Goal: Information Seeking & Learning: Find contact information

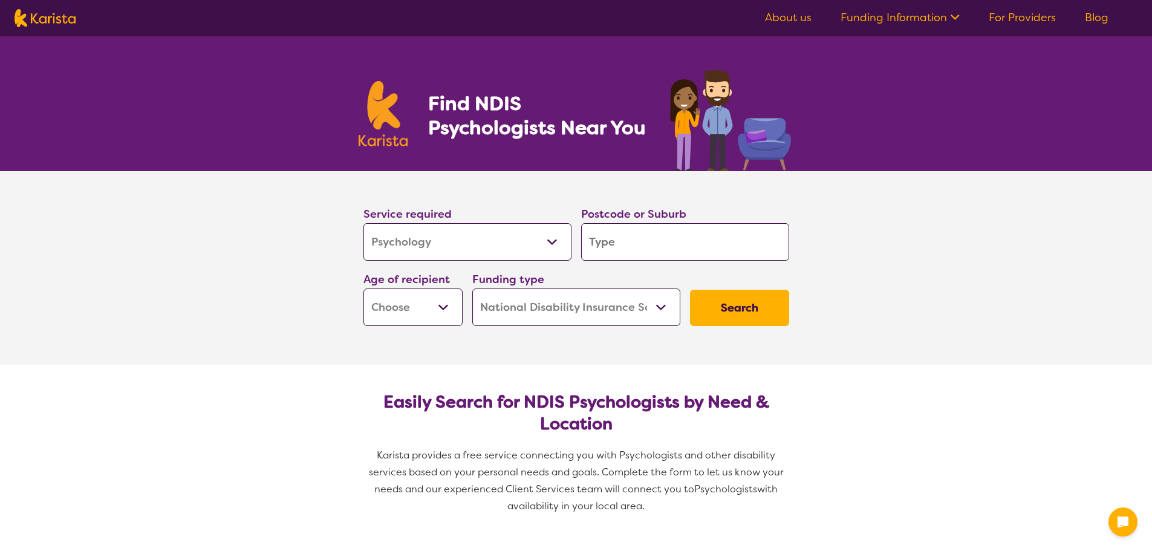
select select "Psychology"
select select "NDIS"
select select "Psychology"
select select "NDIS"
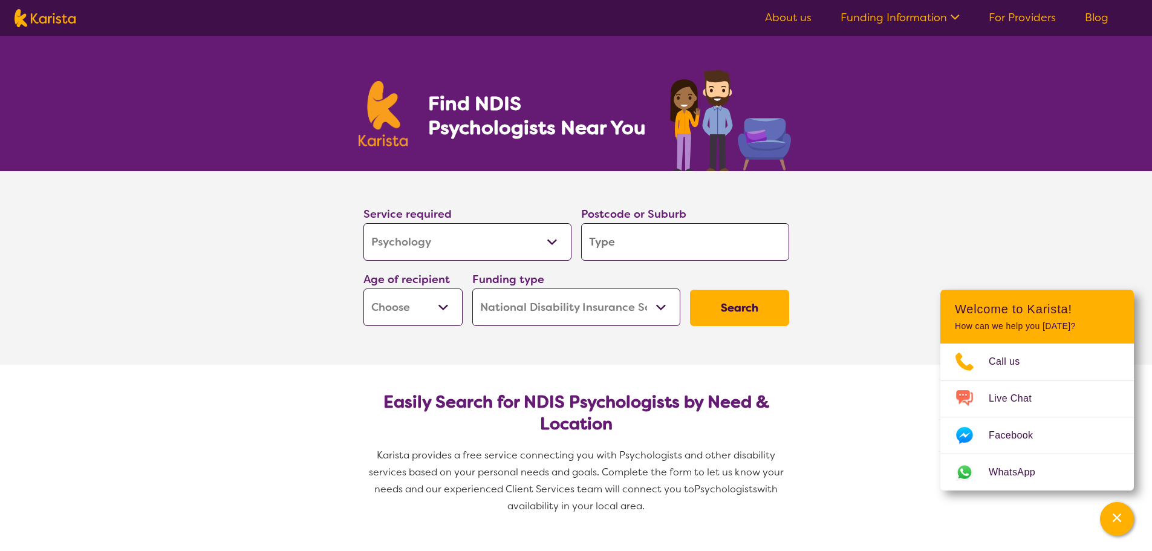
click at [640, 245] on input "search" at bounding box center [685, 241] width 208 height 37
type input "3"
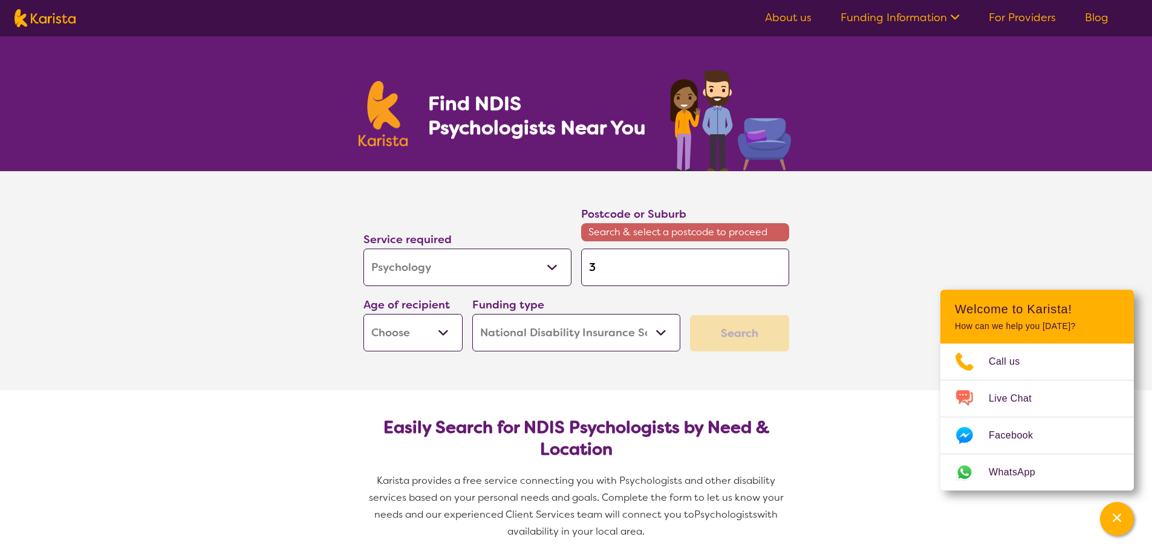
type input "30"
type input "301"
type input "3010"
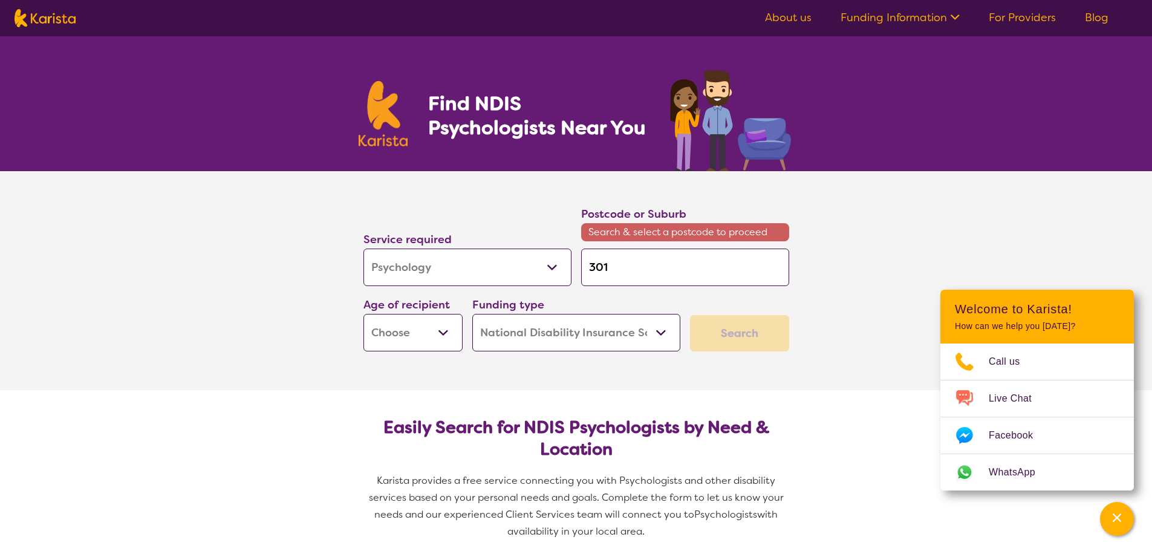
type input "3010"
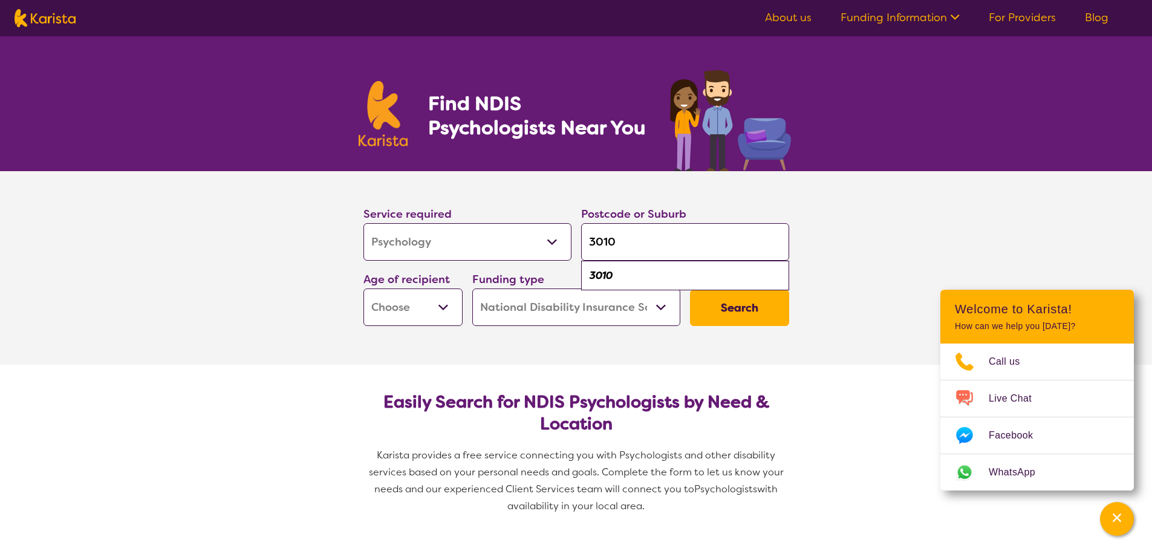
type input "3010"
click at [388, 306] on select "Early Childhood - 0 to 9 Child - 10 to 11 Adolescent - 12 to 17 Adult - 18 to 6…" at bounding box center [412, 306] width 99 height 37
select select "CH"
click at [363, 288] on select "Early Childhood - 0 to 9 Child - 10 to 11 Adolescent - 12 to 17 Adult - 18 to 6…" at bounding box center [412, 306] width 99 height 37
select select "CH"
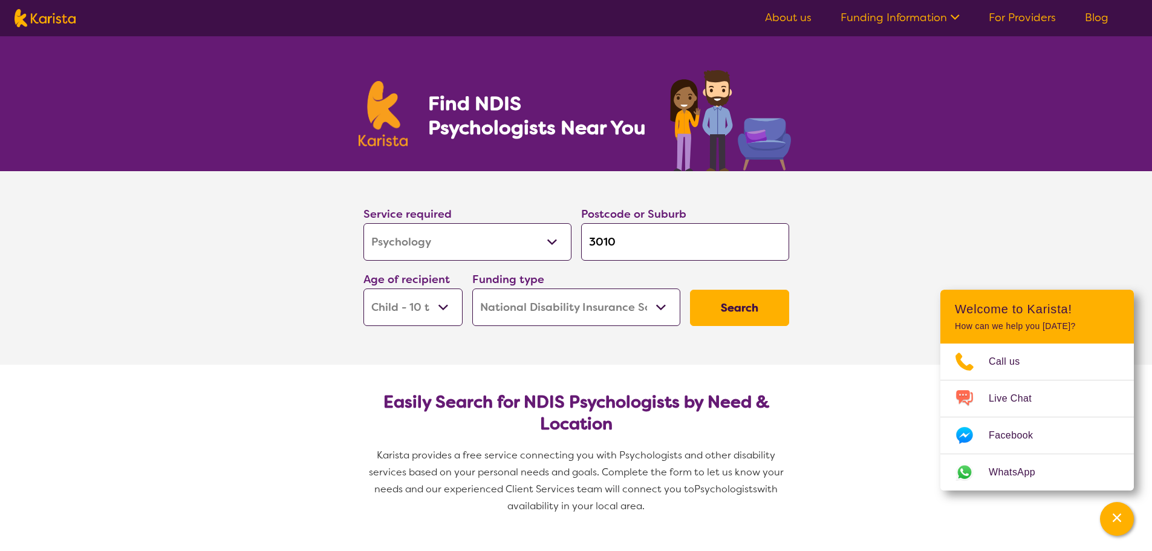
click at [746, 308] on button "Search" at bounding box center [739, 308] width 99 height 36
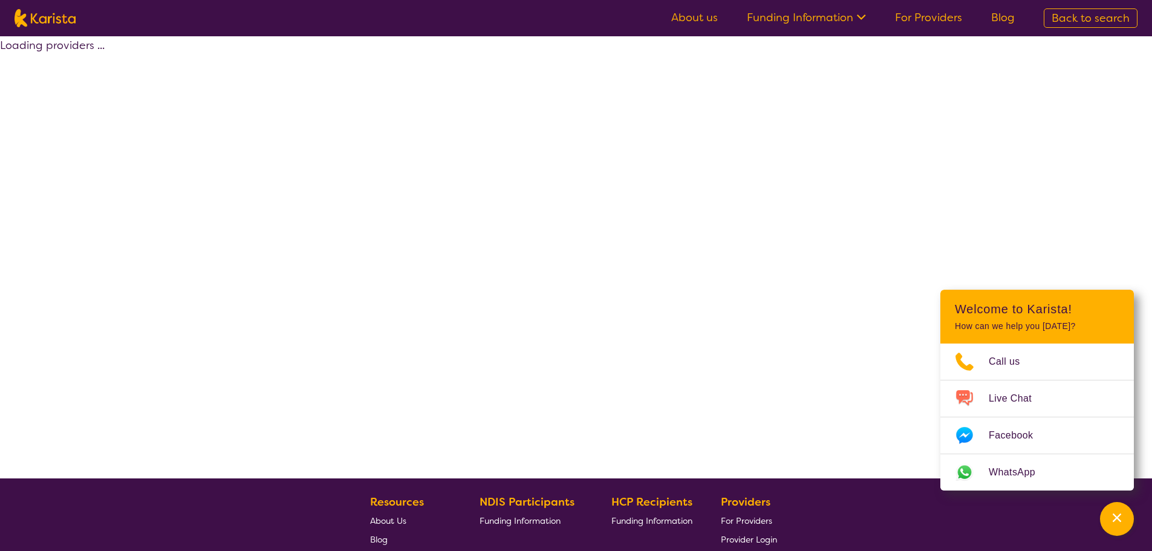
select select "by_score"
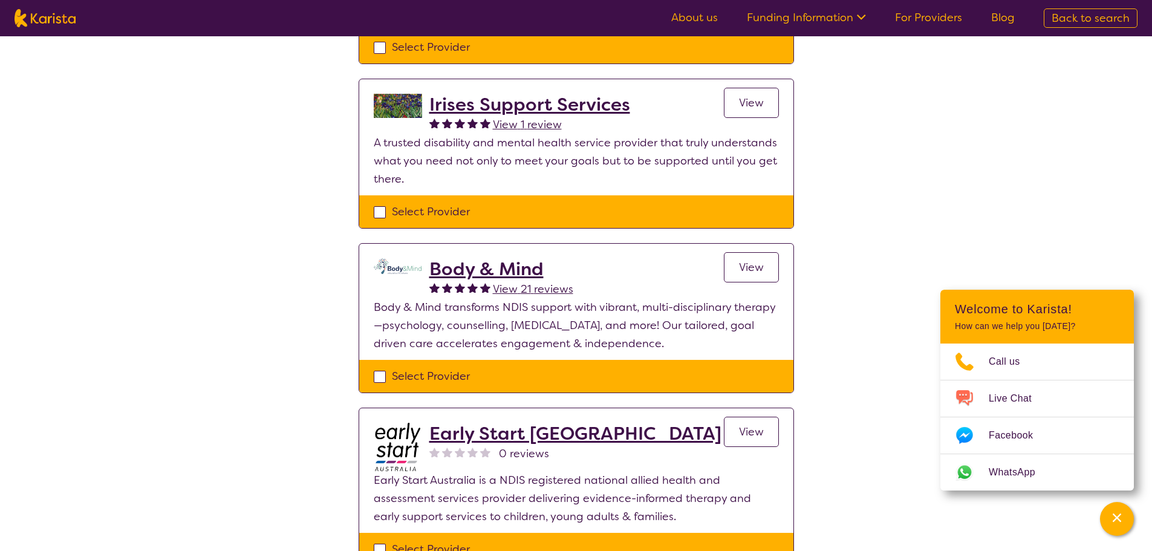
scroll to position [729, 0]
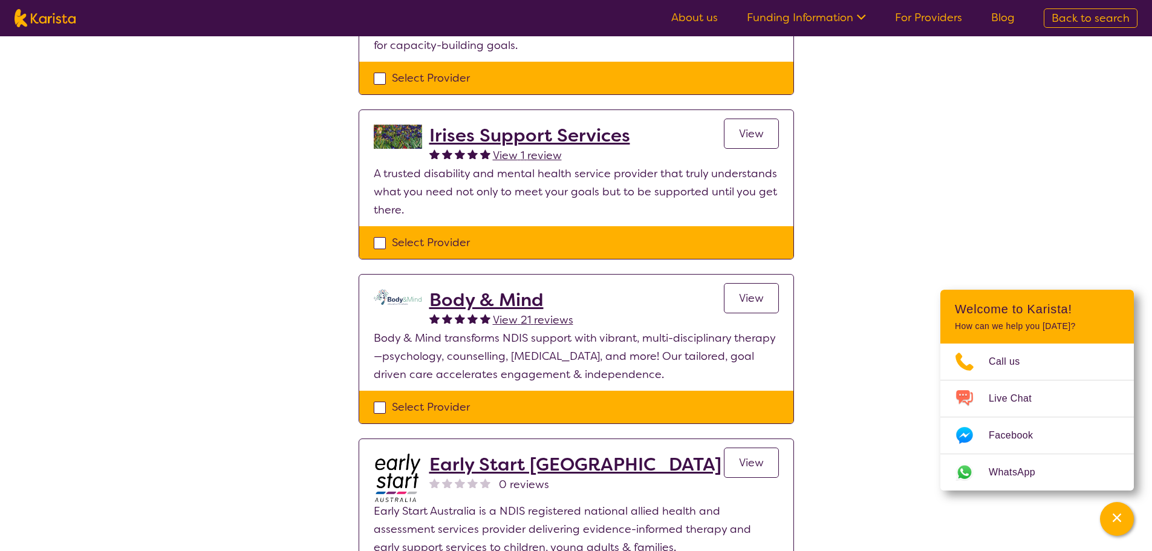
click at [747, 126] on span "View" at bounding box center [751, 133] width 25 height 15
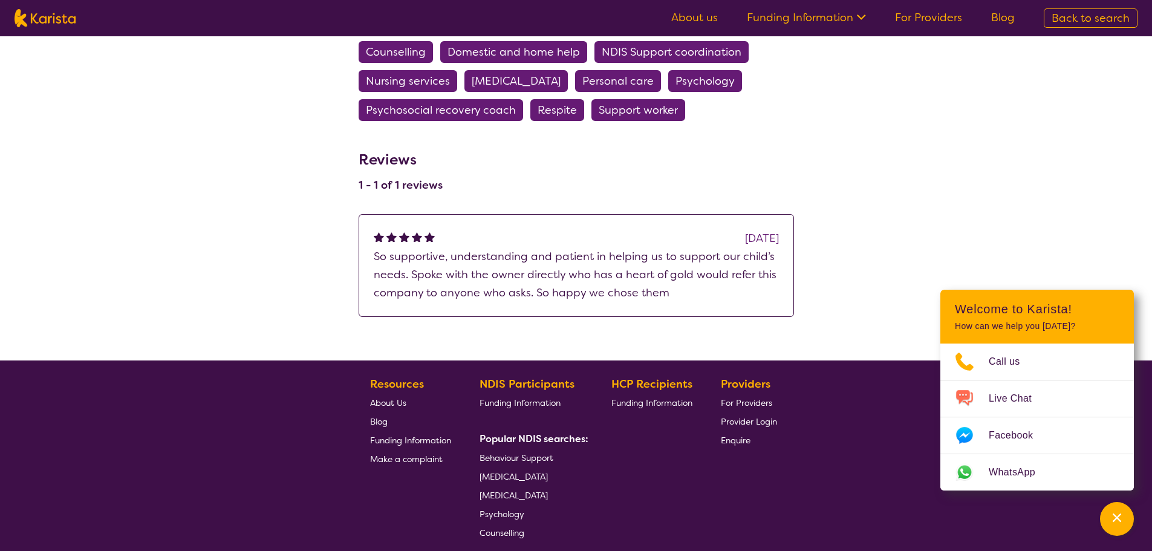
scroll to position [1451, 0]
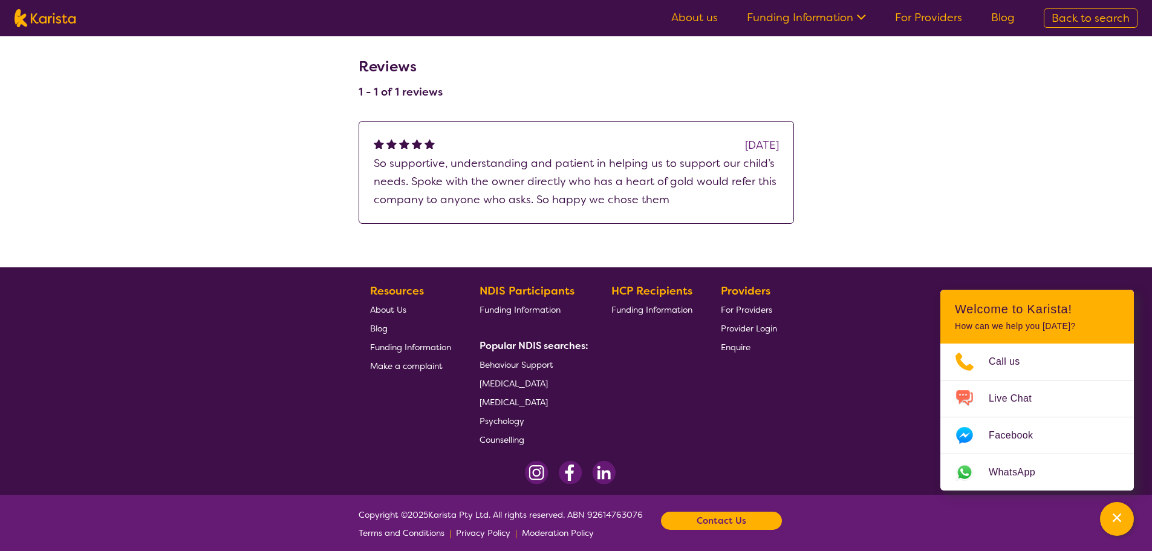
select select "by_score"
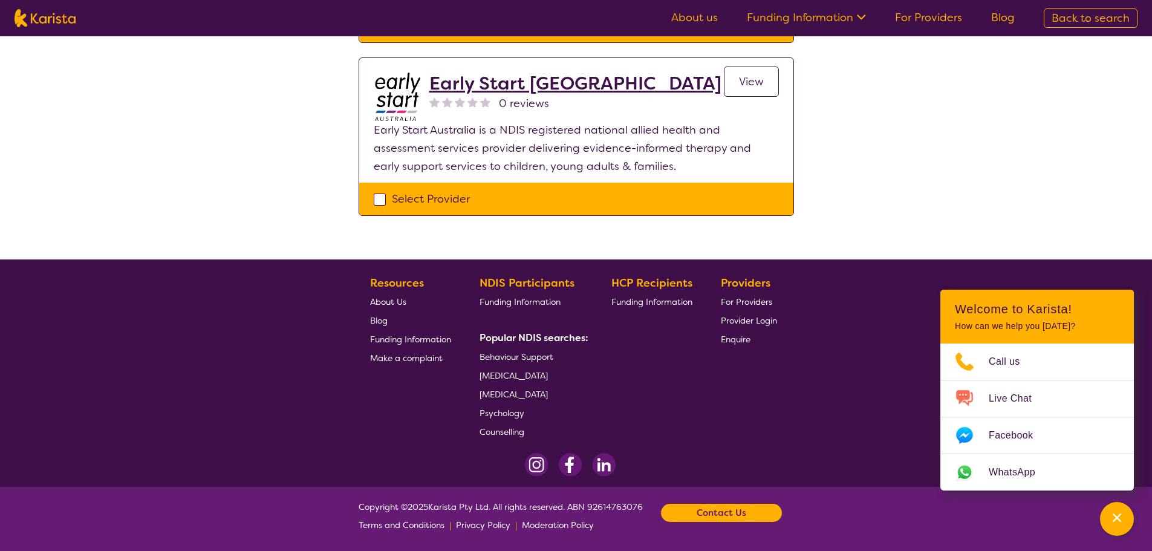
scroll to position [729, 0]
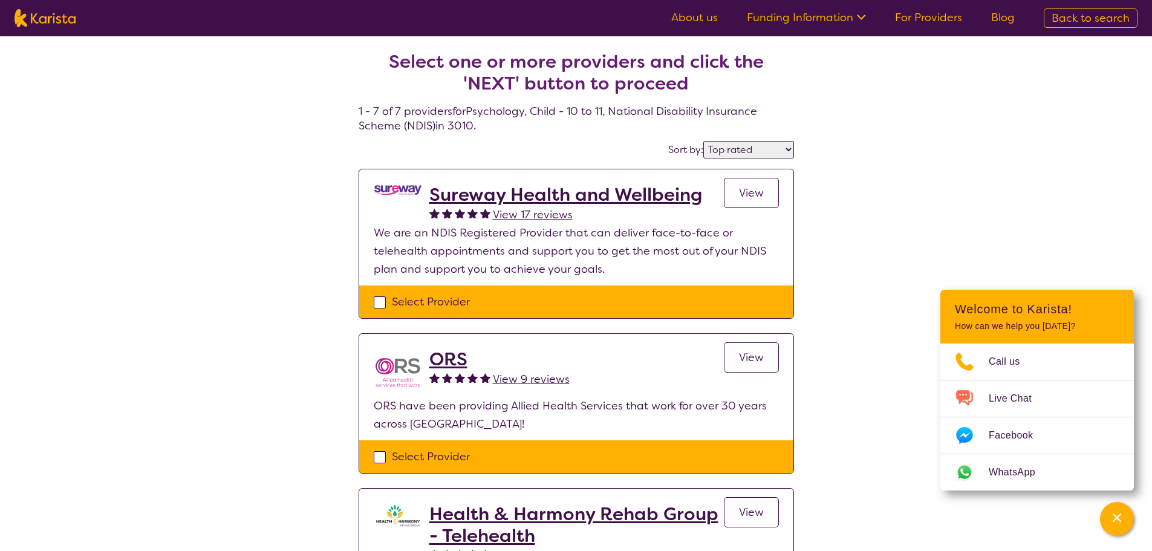
select select "Psychology"
select select "CH"
select select "NDIS"
select select "Psychology"
select select "CH"
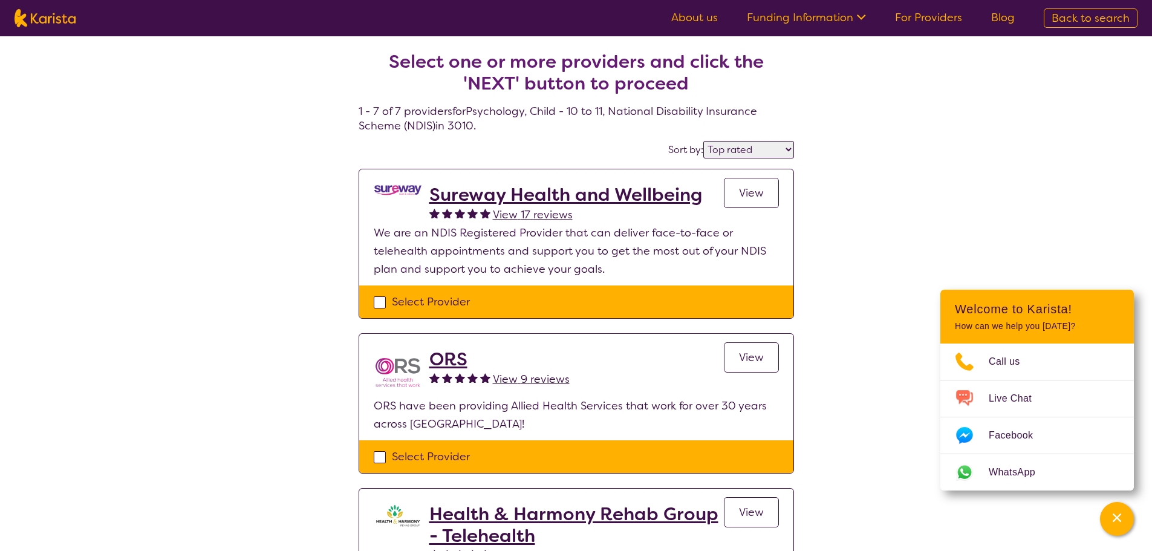
select select "NDIS"
